Goal: Task Accomplishment & Management: Complete application form

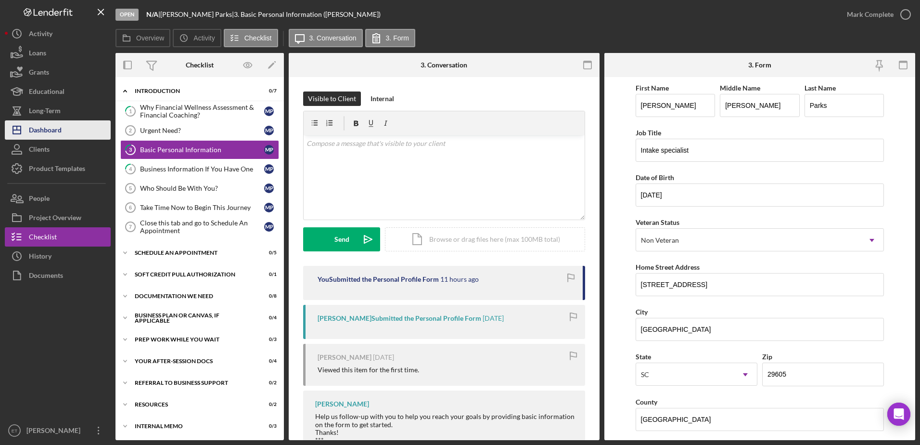
click at [54, 134] on div "Dashboard" at bounding box center [45, 131] width 33 height 22
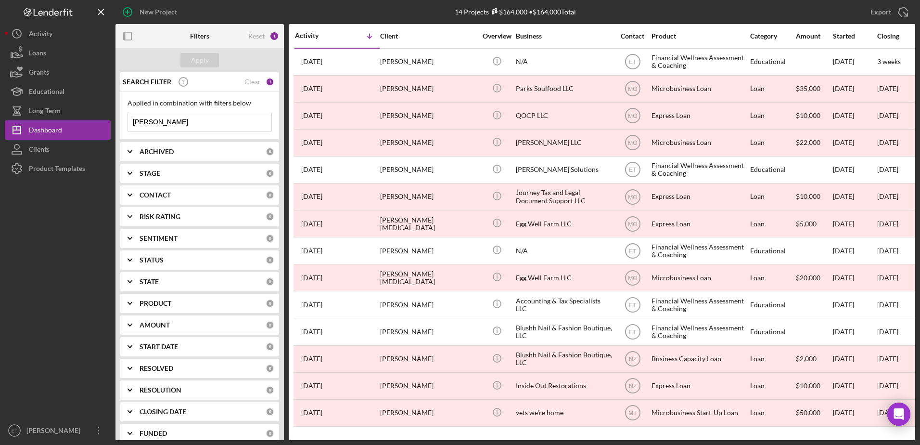
click at [188, 122] on input "[PERSON_NAME]" at bounding box center [199, 121] width 143 height 19
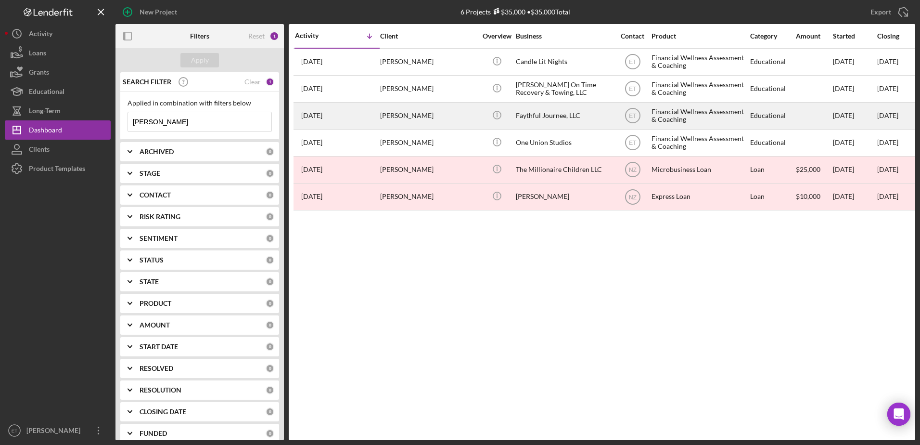
type input "[PERSON_NAME]"
click at [441, 120] on div "[PERSON_NAME]" at bounding box center [428, 116] width 96 height 26
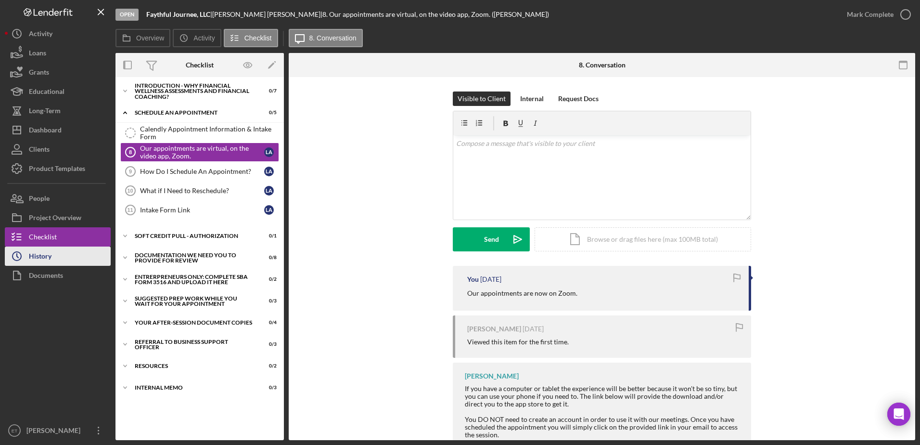
click at [38, 258] on div "History" at bounding box center [40, 257] width 23 height 22
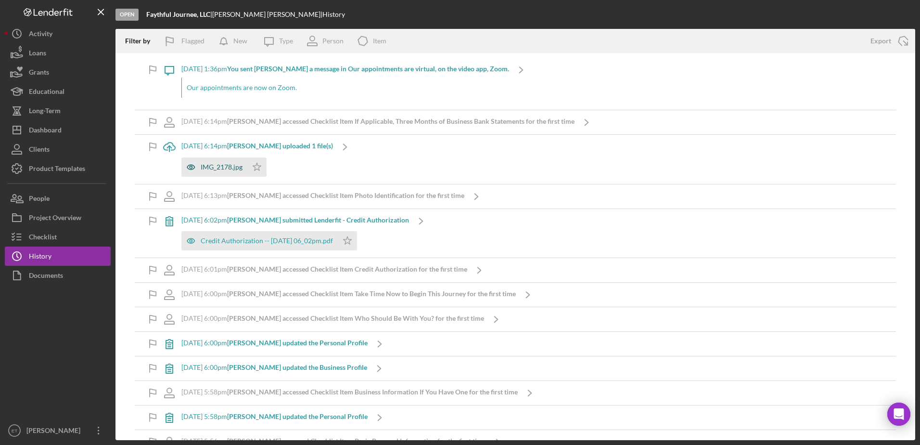
click at [189, 168] on icon "button" at bounding box center [191, 167] width 8 height 5
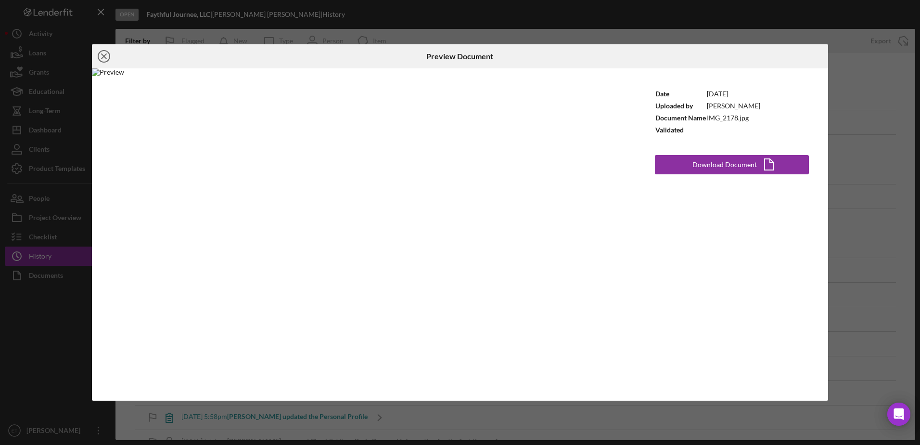
click at [107, 54] on icon "Icon/Close" at bounding box center [104, 56] width 24 height 24
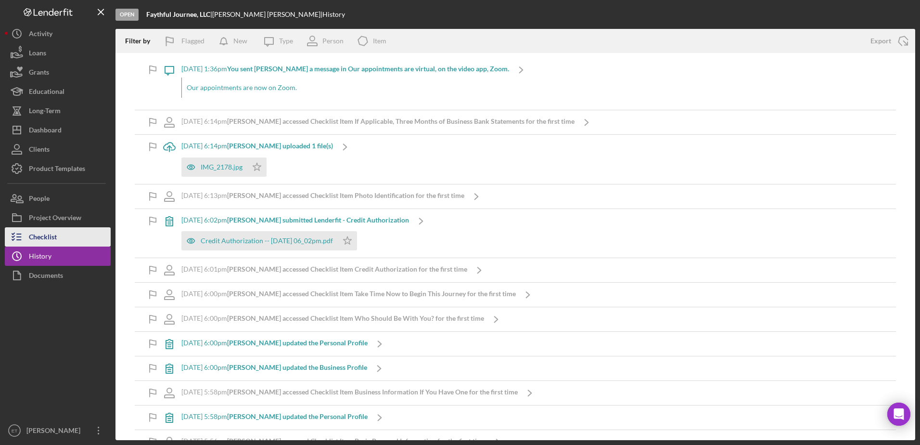
click at [64, 235] on button "Checklist" at bounding box center [58, 236] width 106 height 19
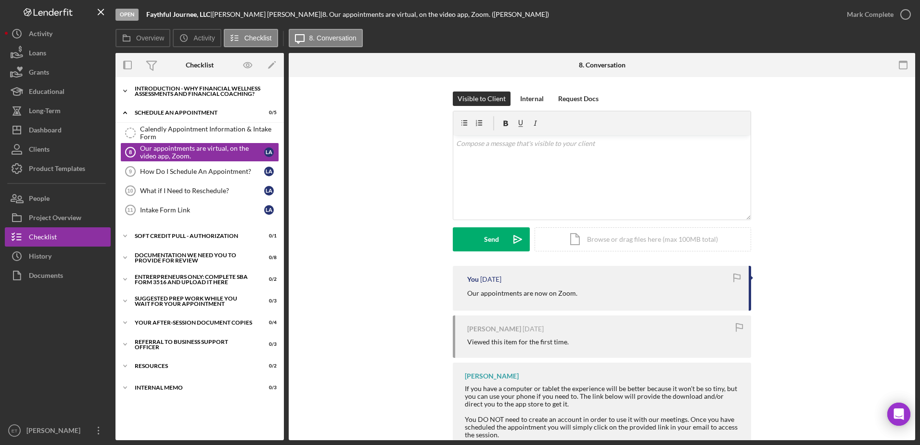
click at [183, 92] on div "Introduction - Why Financial Wellness Assessments and Financial Coaching?" at bounding box center [203, 91] width 137 height 11
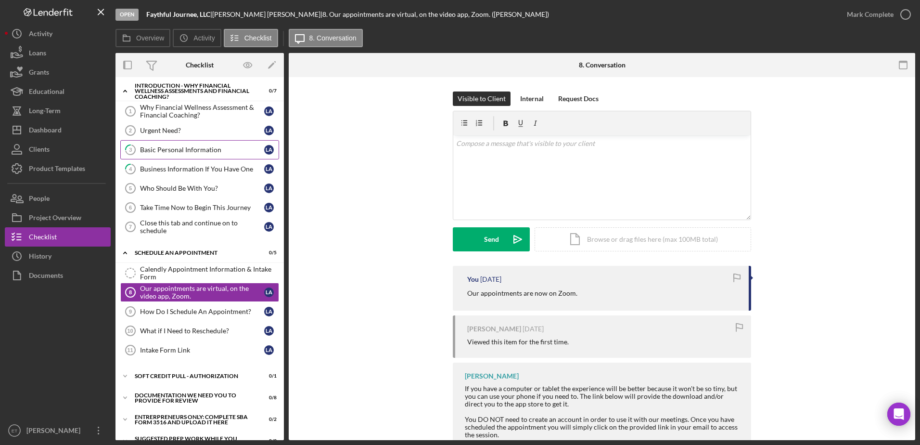
click at [175, 152] on div "Basic Personal Information" at bounding box center [202, 150] width 124 height 8
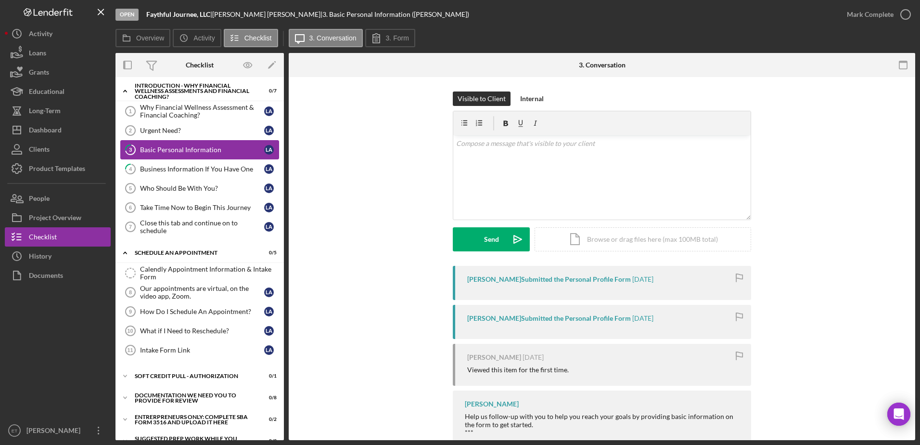
click at [168, 150] on div "Basic Personal Information" at bounding box center [202, 150] width 124 height 8
click at [393, 39] on label "3. Form" at bounding box center [397, 38] width 23 height 8
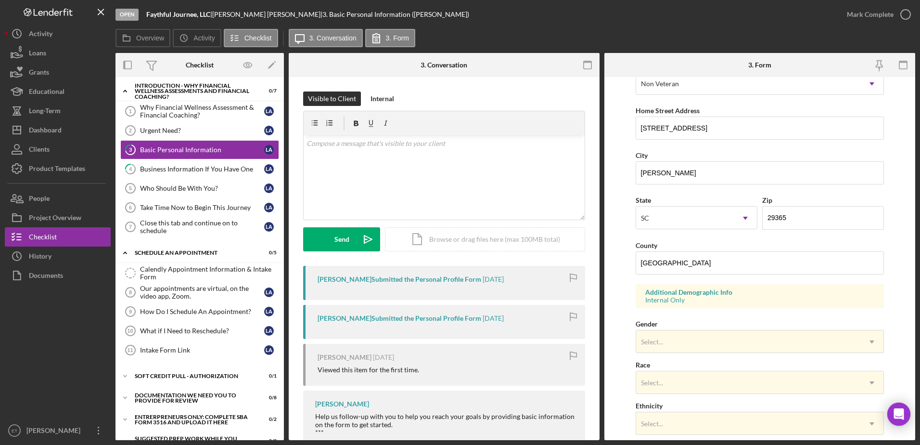
scroll to position [157, 0]
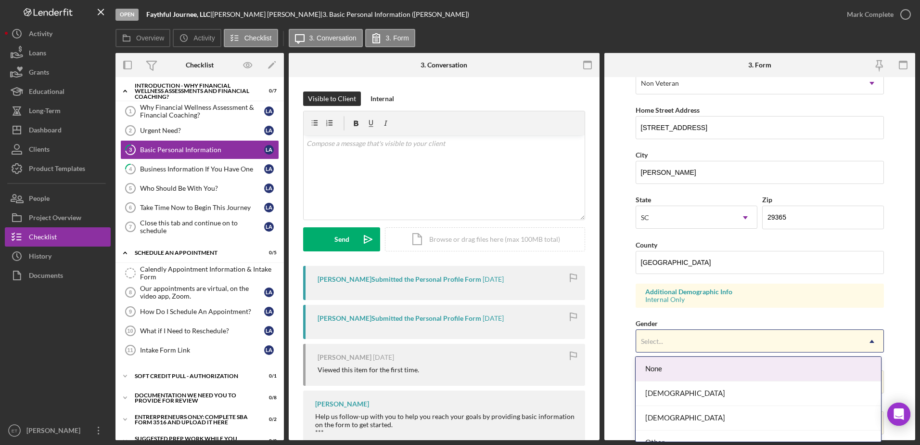
click at [686, 342] on div "Select..." at bounding box center [748, 341] width 225 height 22
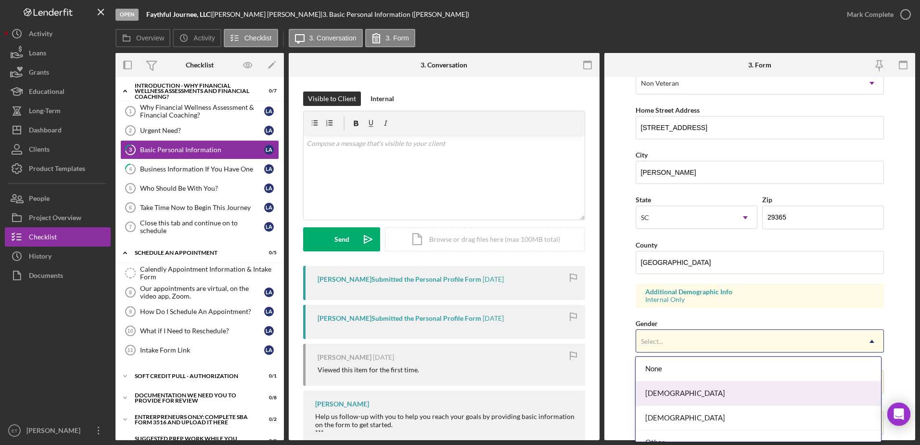
click at [677, 394] on div "[DEMOGRAPHIC_DATA]" at bounding box center [758, 393] width 245 height 25
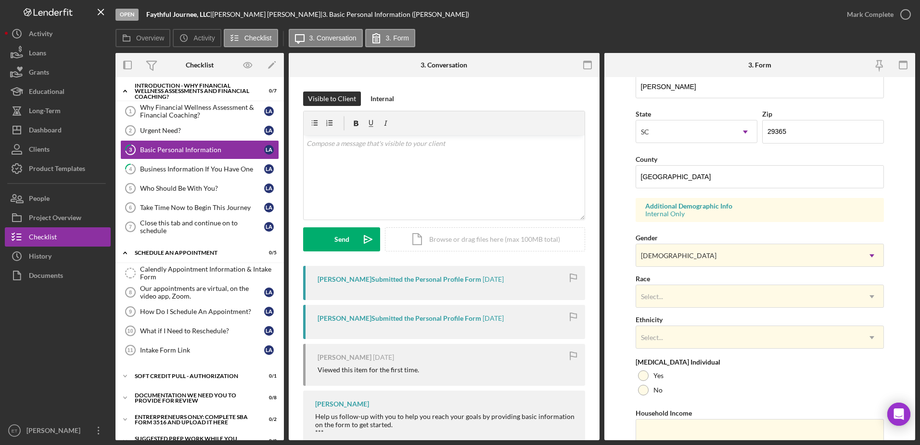
scroll to position [243, 0]
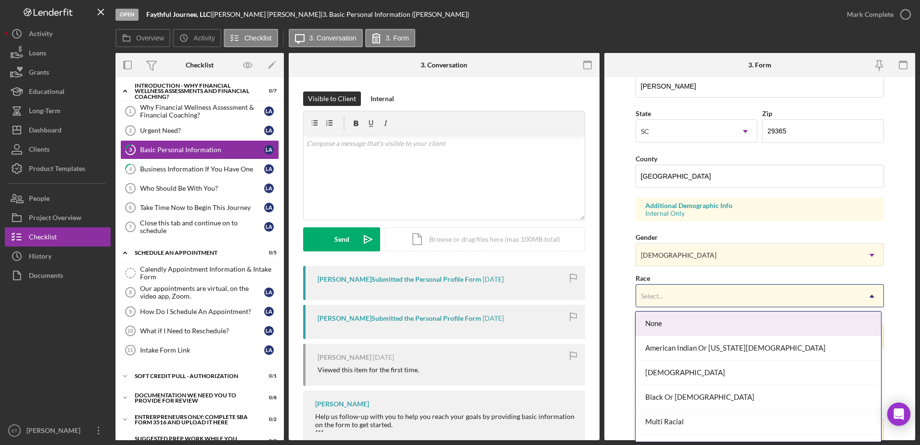
click at [668, 302] on div "Select..." at bounding box center [748, 296] width 225 height 22
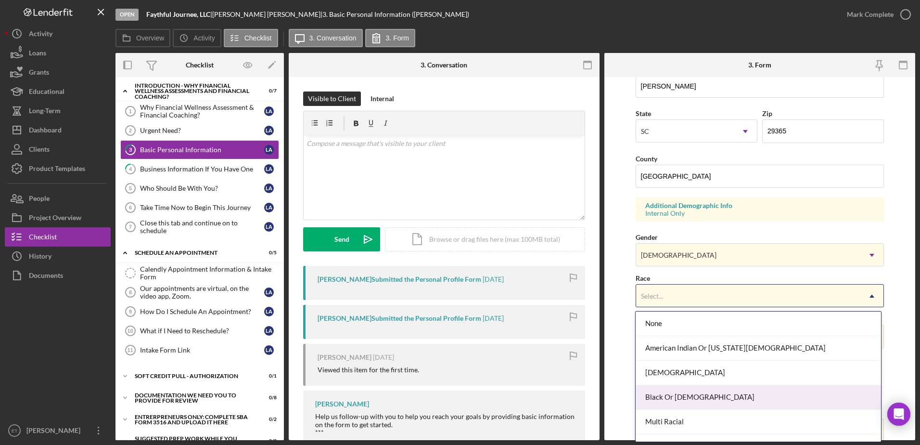
click at [691, 400] on div "Black Or [DEMOGRAPHIC_DATA]" at bounding box center [758, 397] width 245 height 25
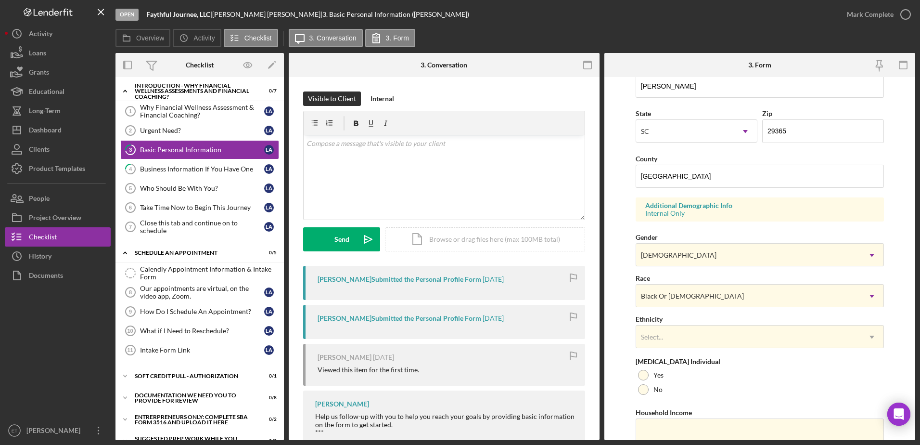
scroll to position [280, 0]
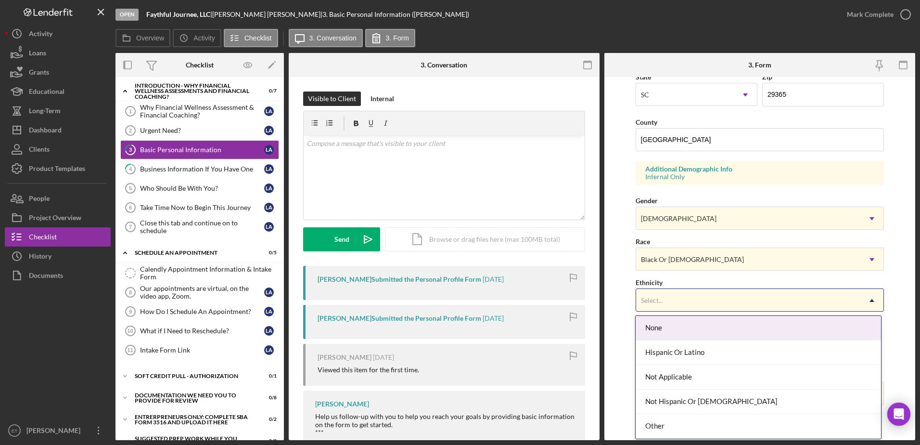
click at [671, 308] on div "Select..." at bounding box center [748, 300] width 225 height 22
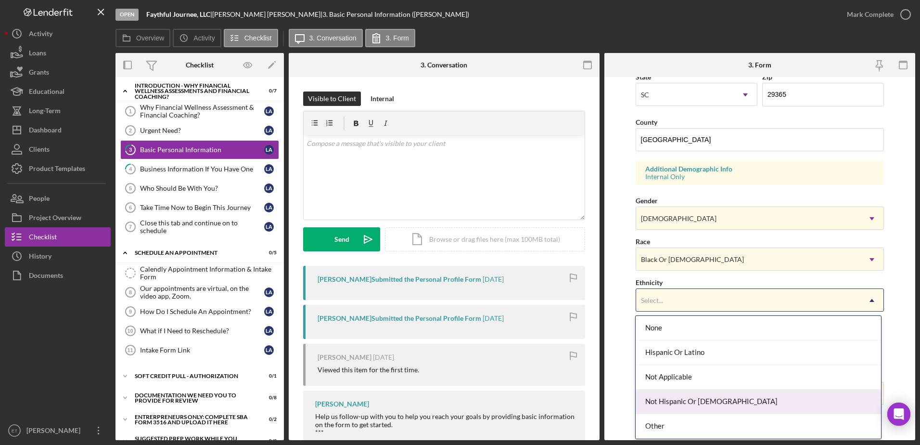
click at [681, 401] on div "Not Hispanic Or [DEMOGRAPHIC_DATA]" at bounding box center [758, 401] width 245 height 25
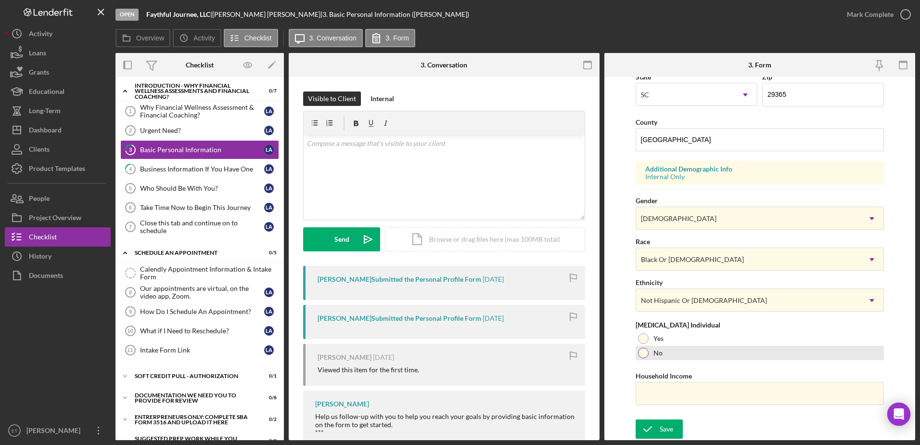
click at [645, 355] on div at bounding box center [643, 353] width 11 height 11
click at [661, 395] on input "Household Income" at bounding box center [760, 393] width 249 height 23
type input "$150,000"
click at [665, 430] on div "Save" at bounding box center [666, 428] width 13 height 19
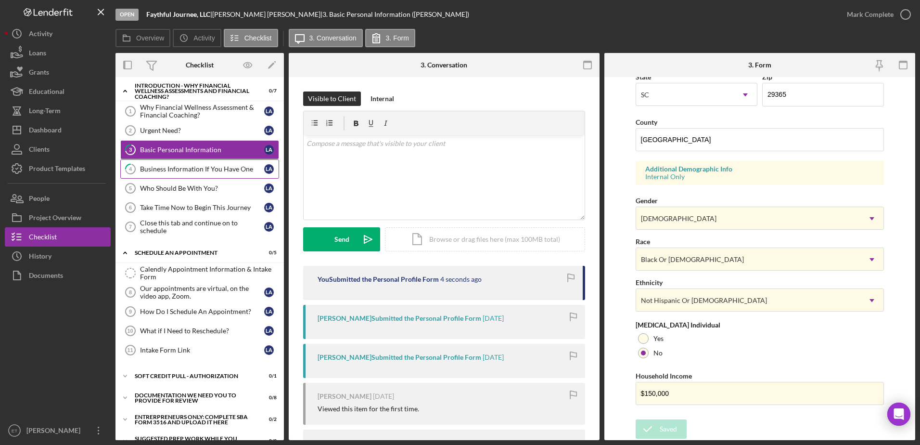
click at [176, 171] on div "Business Information If You Have One" at bounding box center [202, 169] width 124 height 8
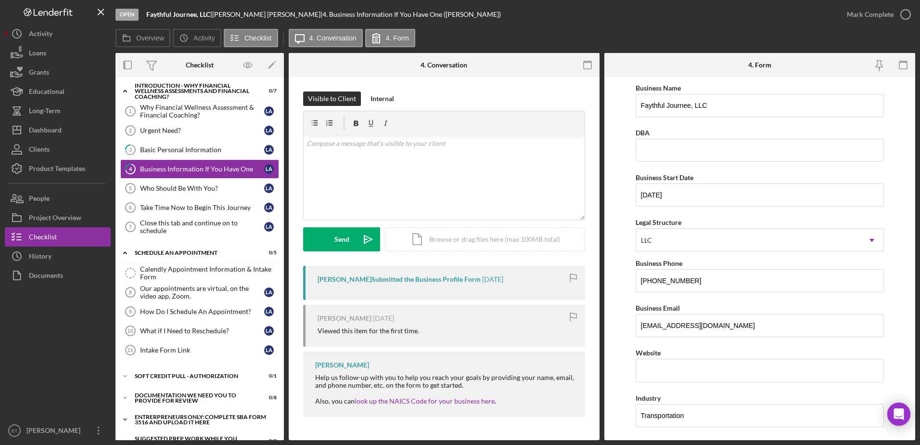
scroll to position [103, 0]
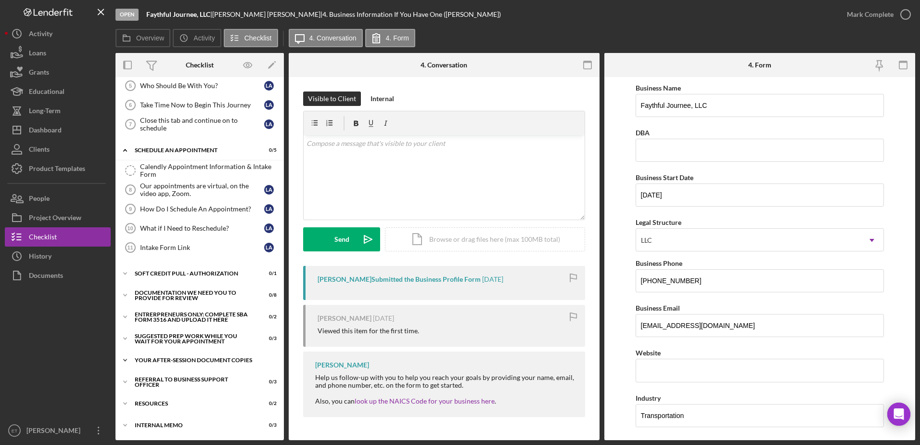
click at [195, 361] on div "Your After-Session Document Copies" at bounding box center [203, 360] width 137 height 6
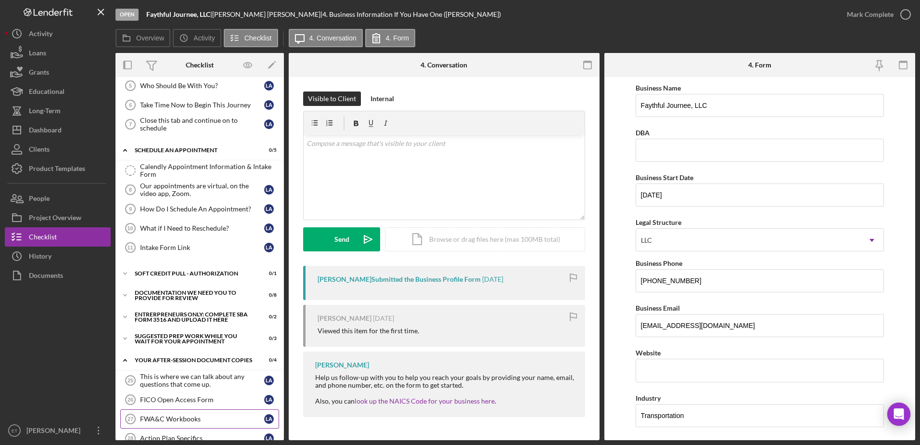
click at [185, 419] on div "FWA&C Workbooks" at bounding box center [202, 419] width 124 height 8
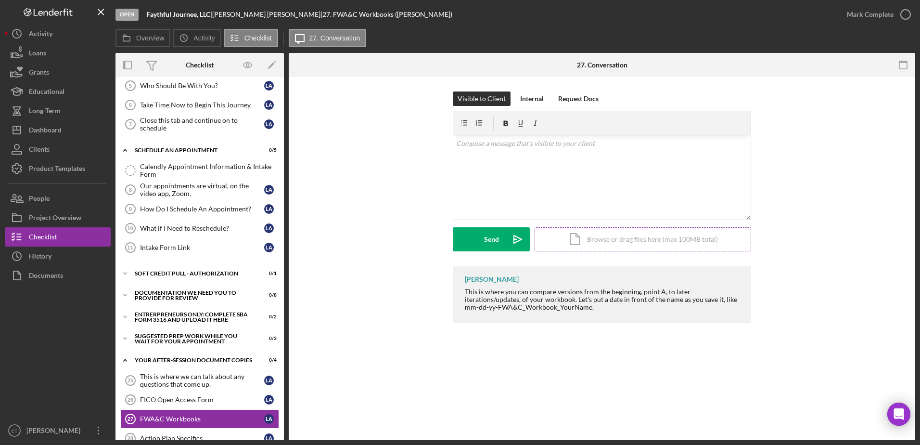
click at [594, 242] on div "Icon/Document Browse or drag files here (max 100MB total) Tap to choose files o…" at bounding box center [643, 239] width 217 height 24
click at [160, 402] on div "FICO Open Access Form" at bounding box center [202, 400] width 124 height 8
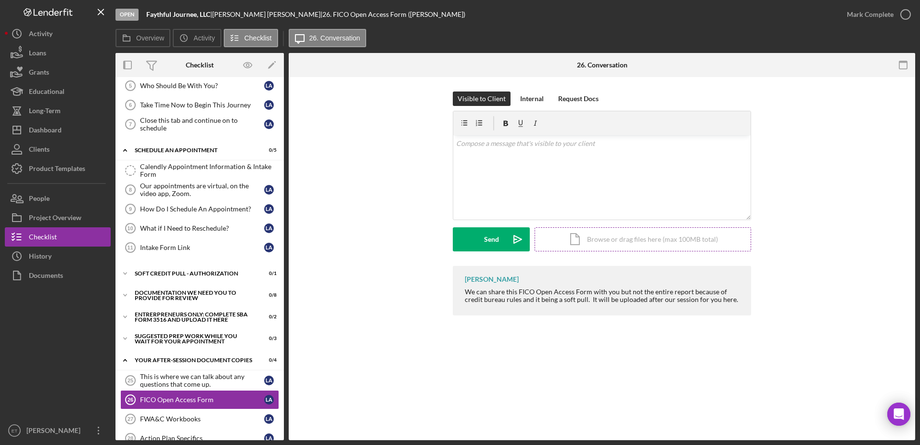
click at [656, 238] on div "Icon/Document Browse or drag files here (max 100MB total) Tap to choose files o…" at bounding box center [643, 239] width 217 height 24
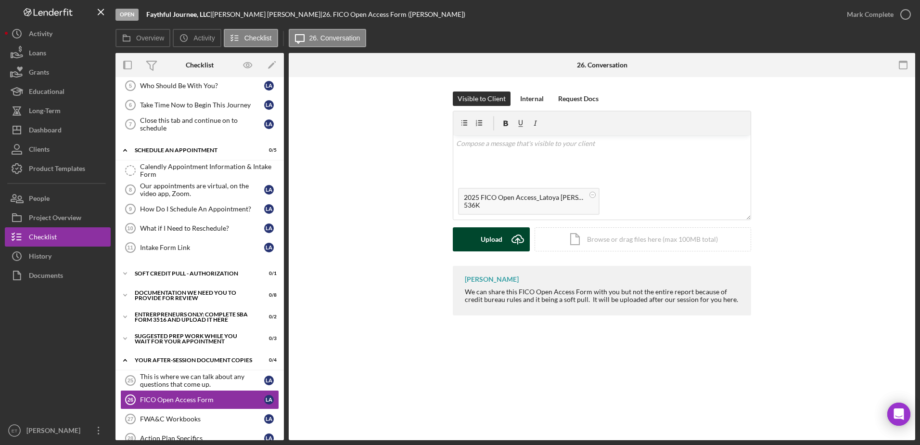
click at [490, 242] on div "Upload" at bounding box center [492, 239] width 22 height 24
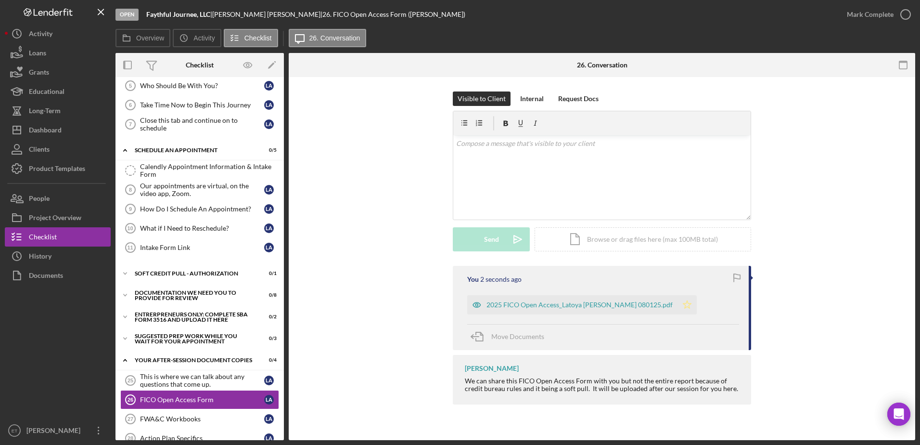
click at [678, 306] on icon "Icon/Star" at bounding box center [687, 304] width 19 height 19
click at [190, 416] on div "FWA&C Workbooks" at bounding box center [202, 419] width 124 height 8
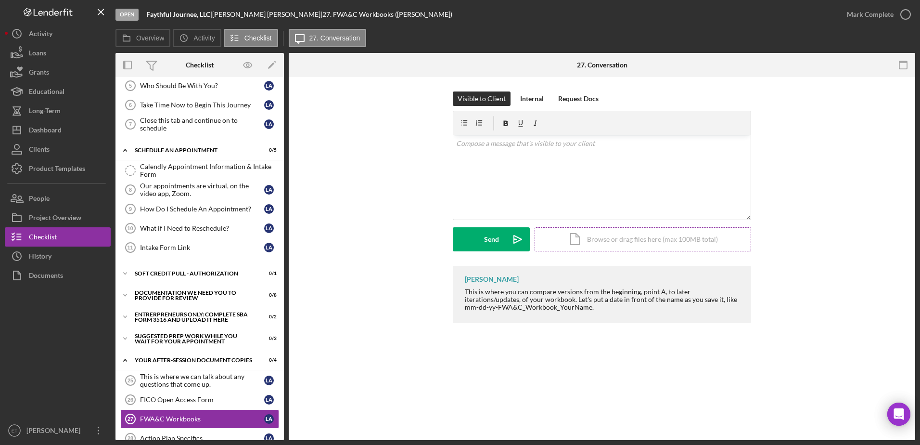
click at [646, 240] on div "Icon/Document Browse or drag files here (max 100MB total) Tap to choose files o…" at bounding box center [643, 239] width 217 height 24
click at [496, 174] on div "v Color teal Color pink Remove color Add row above Add row below Add column bef…" at bounding box center [601, 159] width 297 height 48
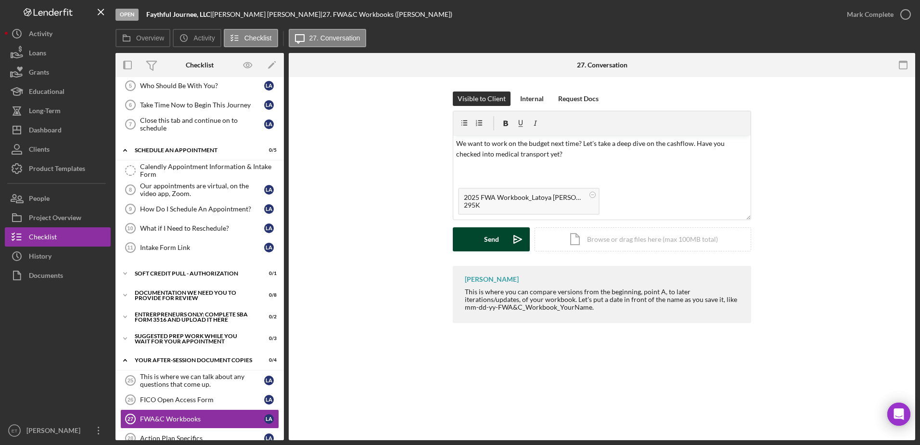
click at [490, 241] on div "Send" at bounding box center [491, 239] width 15 height 24
click at [565, 152] on p "We want to work on the budget next time? Let's take a deep dive on the cashflow…" at bounding box center [602, 149] width 292 height 22
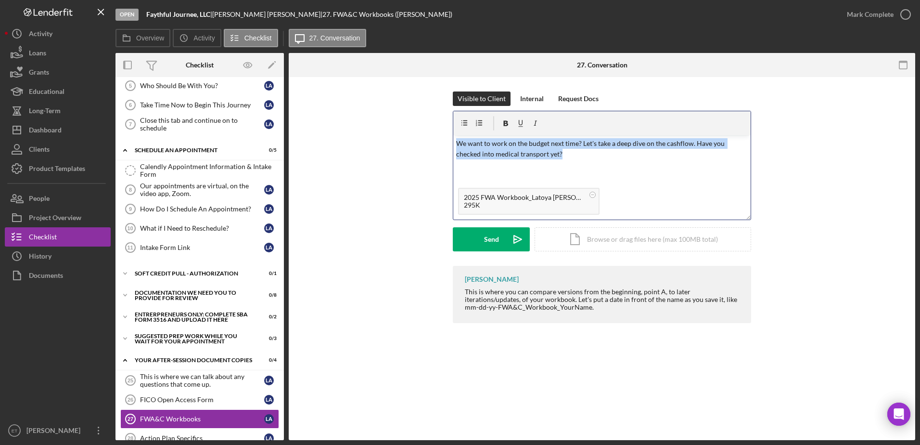
click at [565, 152] on p "We want to work on the budget next time? Let's take a deep dive on the cashflow…" at bounding box center [602, 149] width 292 height 22
copy p "We want to work on the budget next time? Let's take a deep dive on the cashflow…"
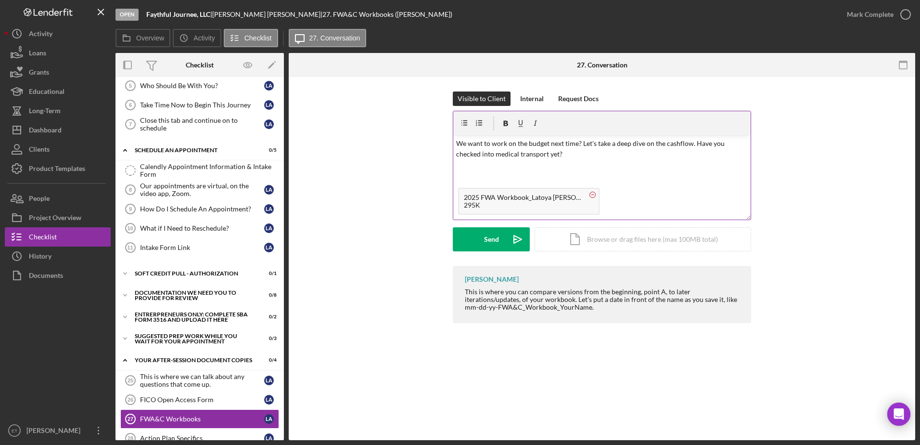
click at [593, 193] on circle at bounding box center [593, 195] width 6 height 6
click at [620, 241] on div "Icon/Document Browse or drag files here (max 100MB total) Tap to choose files o…" at bounding box center [643, 239] width 217 height 24
click at [505, 242] on button "Send Icon/icon-invite-send" at bounding box center [491, 239] width 77 height 24
